Goal: Check status: Check status

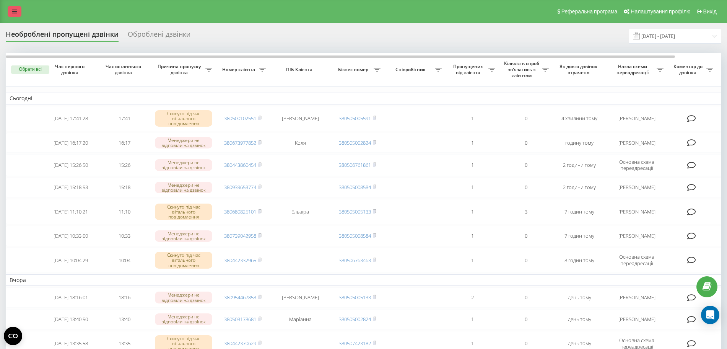
click at [15, 9] on icon at bounding box center [14, 11] width 5 height 5
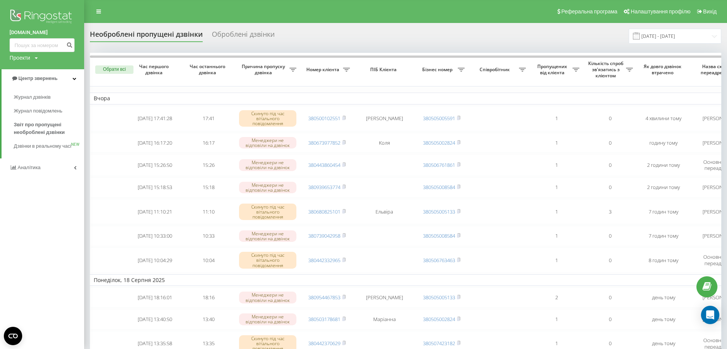
click at [384, 19] on div "Реферальна програма Налаштування профілю Вихід" at bounding box center [363, 11] width 727 height 23
click at [686, 39] on input "[DATE] - [DATE]" at bounding box center [675, 36] width 93 height 15
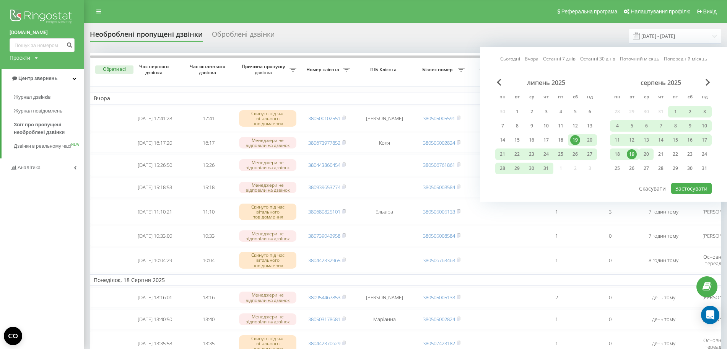
click at [647, 155] on div "20" at bounding box center [646, 154] width 10 height 10
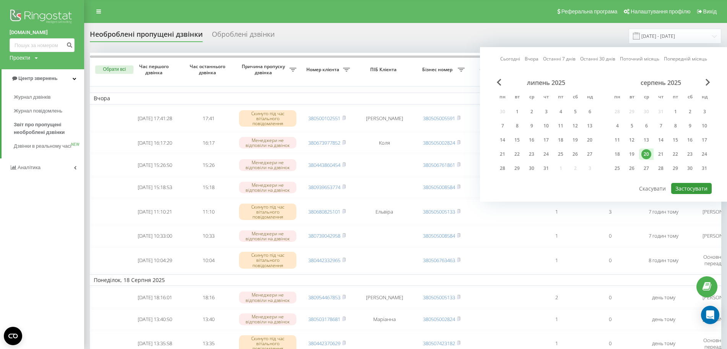
click at [688, 190] on button "Застосувати" at bounding box center [691, 188] width 41 height 11
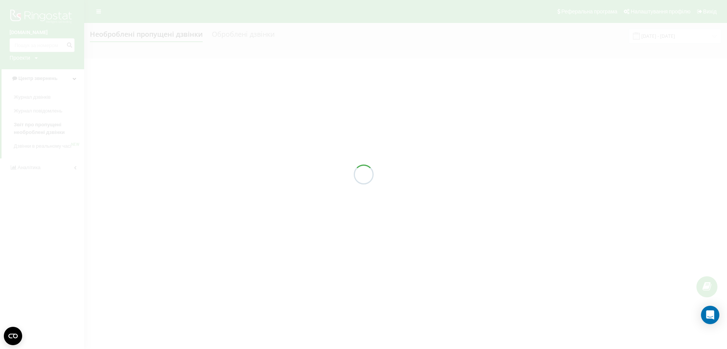
type input "[DATE] - [DATE]"
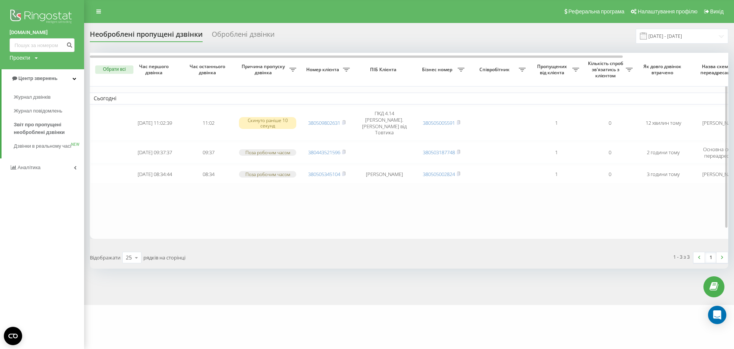
click at [258, 193] on table "Сьогодні [DATE] 11:02:39 11:02 Скинуто раніше 10 секунд 380509802631 ПКД 4.14 […" at bounding box center [472, 145] width 765 height 185
click at [99, 11] on icon at bounding box center [98, 11] width 5 height 5
